Goal: Navigation & Orientation: Find specific page/section

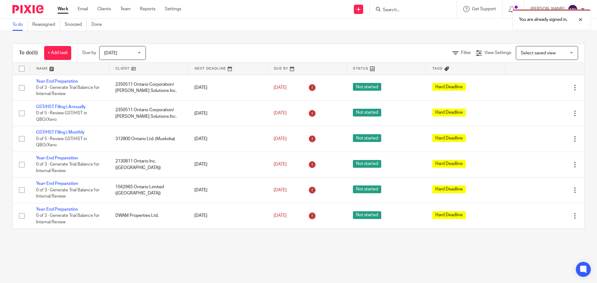
click at [412, 7] on div "You are already signed in." at bounding box center [445, 18] width 292 height 24
click at [406, 11] on div "You are already signed in." at bounding box center [445, 18] width 292 height 24
click at [578, 18] on div at bounding box center [576, 19] width 17 height 7
click at [435, 8] on input "Search" at bounding box center [410, 10] width 56 height 6
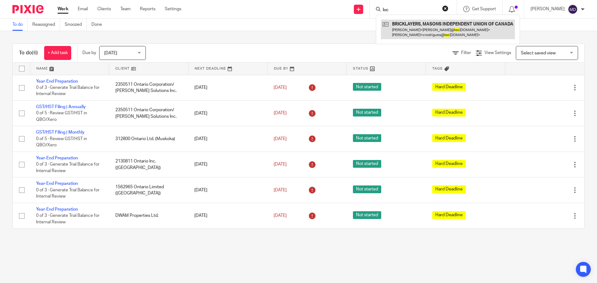
type input "loc"
click at [432, 29] on link at bounding box center [448, 29] width 134 height 19
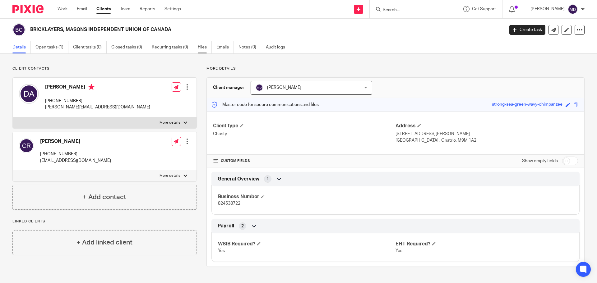
click at [204, 48] on link "Files" at bounding box center [205, 47] width 14 height 12
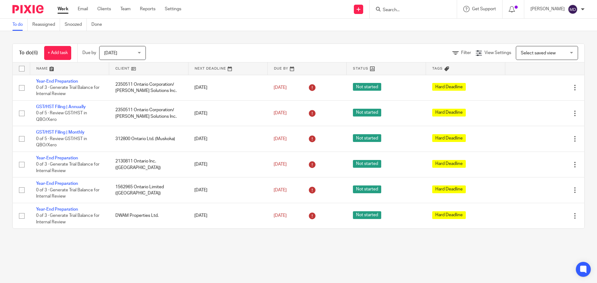
click at [406, 8] on input "Search" at bounding box center [410, 10] width 56 height 6
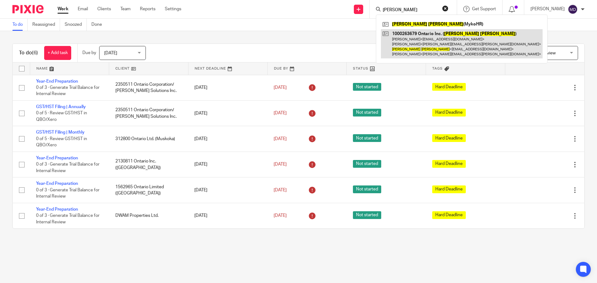
type input "kate reeve"
click at [430, 49] on link at bounding box center [462, 44] width 162 height 30
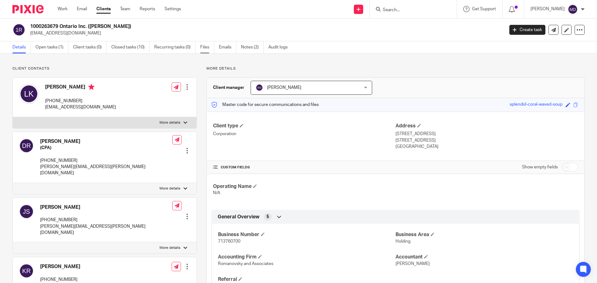
click at [209, 48] on link "Files" at bounding box center [207, 47] width 14 height 12
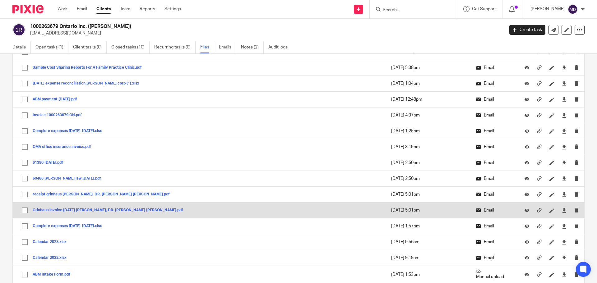
scroll to position [200, 0]
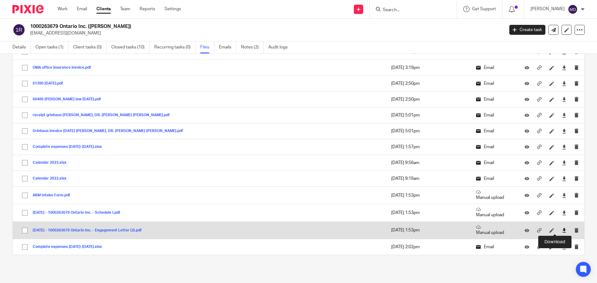
click at [562, 230] on icon at bounding box center [564, 230] width 5 height 5
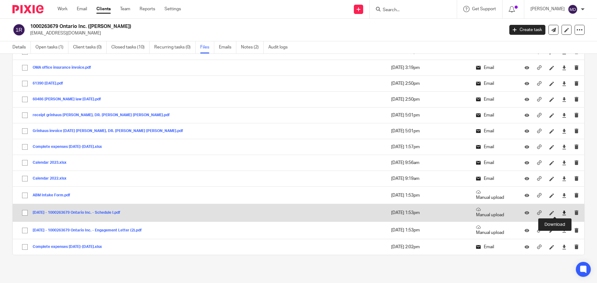
click at [562, 214] on icon at bounding box center [564, 213] width 5 height 5
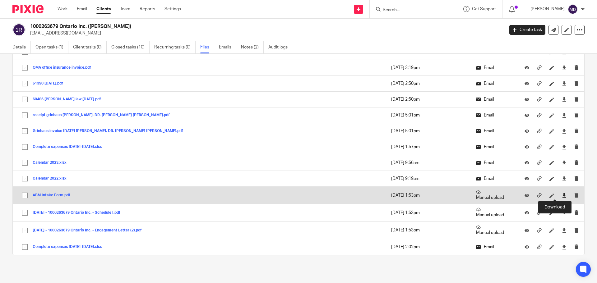
click at [562, 195] on icon at bounding box center [564, 195] width 5 height 5
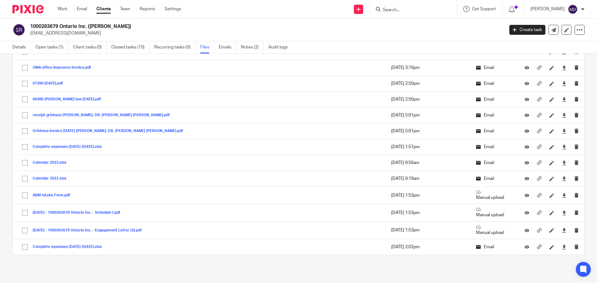
click at [237, 265] on div "General files (22) Upload file Download selected Delete selected Show only sign…" at bounding box center [294, 69] width 582 height 404
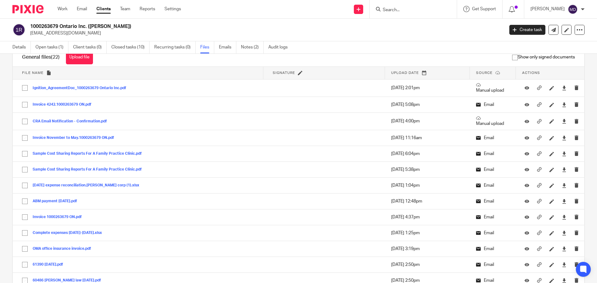
scroll to position [13, 0]
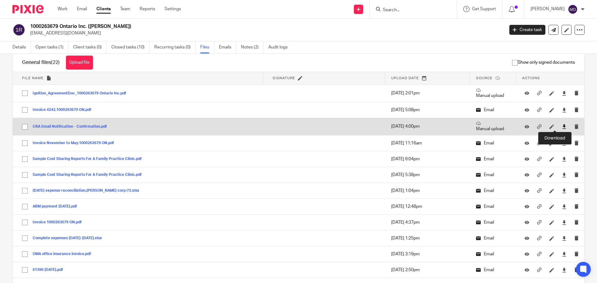
click at [562, 126] on icon at bounding box center [564, 126] width 5 height 5
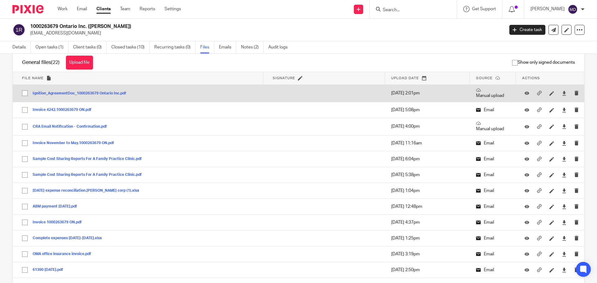
click at [78, 94] on button "Ignition_AgreementDoc_1000263679 Ontario Inc.pdf" at bounding box center [82, 93] width 98 height 4
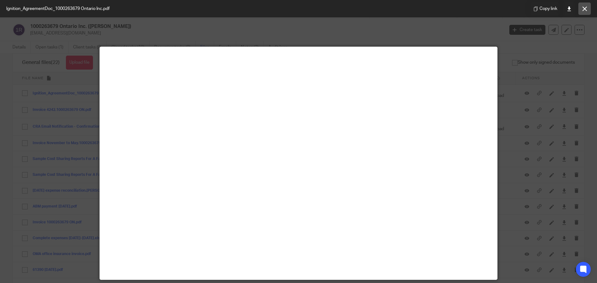
click at [586, 10] on icon at bounding box center [585, 9] width 5 height 5
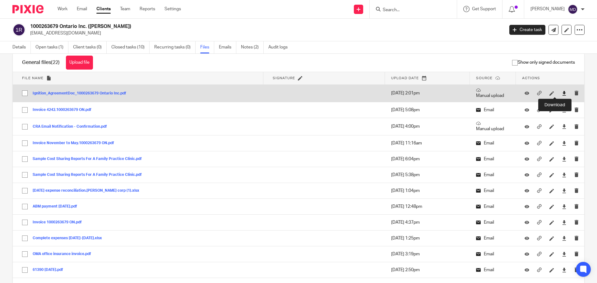
click at [562, 94] on icon at bounding box center [564, 93] width 5 height 5
click at [98, 94] on button "Ignition_AgreementDoc_1000263679 Ontario Inc.pdf" at bounding box center [82, 93] width 98 height 4
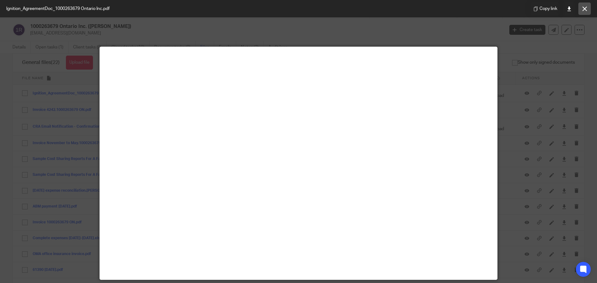
click at [585, 10] on icon at bounding box center [585, 9] width 5 height 5
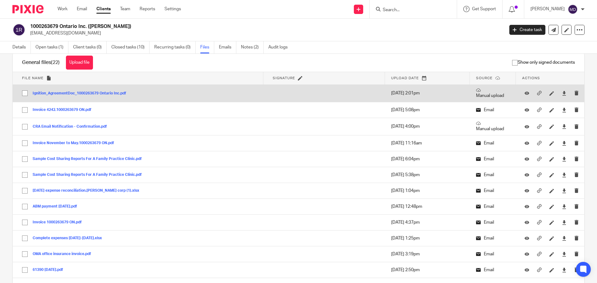
click at [71, 92] on button "Ignition_AgreementDoc_1000263679 Ontario Inc.pdf" at bounding box center [82, 93] width 98 height 4
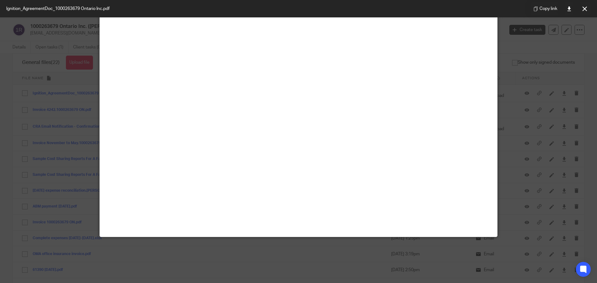
scroll to position [44, 0]
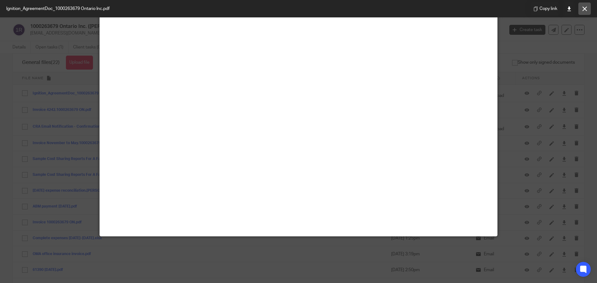
click at [585, 10] on icon at bounding box center [585, 9] width 5 height 5
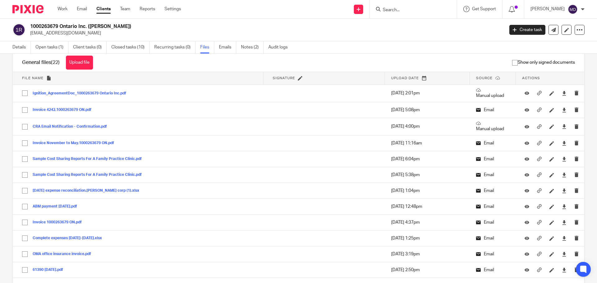
click at [101, 8] on link "Clients" at bounding box center [103, 9] width 14 height 6
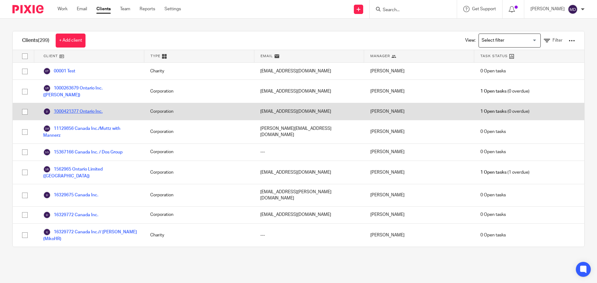
click at [96, 108] on link "1000421377 Ontario Inc." at bounding box center [72, 111] width 59 height 7
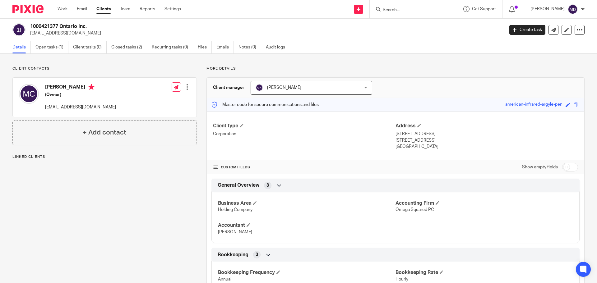
click at [206, 51] on link "Files" at bounding box center [205, 47] width 14 height 12
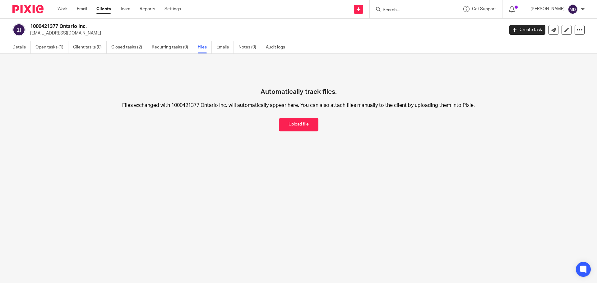
click at [100, 11] on link "Clients" at bounding box center [103, 9] width 14 height 6
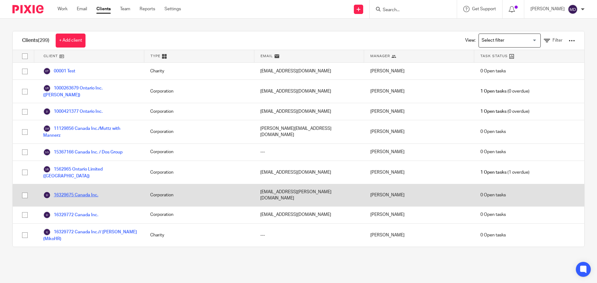
click at [81, 192] on link "16329675 Canada Inc." at bounding box center [70, 195] width 55 height 7
